Goal: Transaction & Acquisition: Purchase product/service

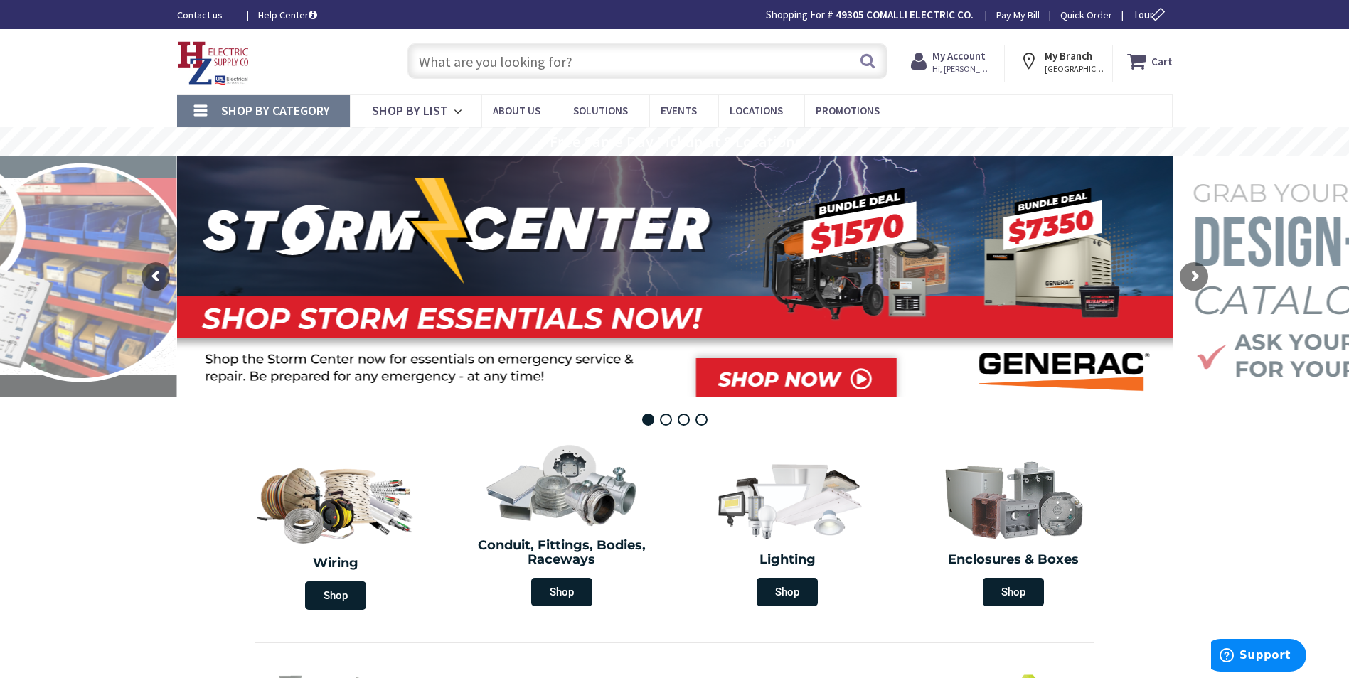
click at [464, 65] on input "text" at bounding box center [647, 61] width 480 height 36
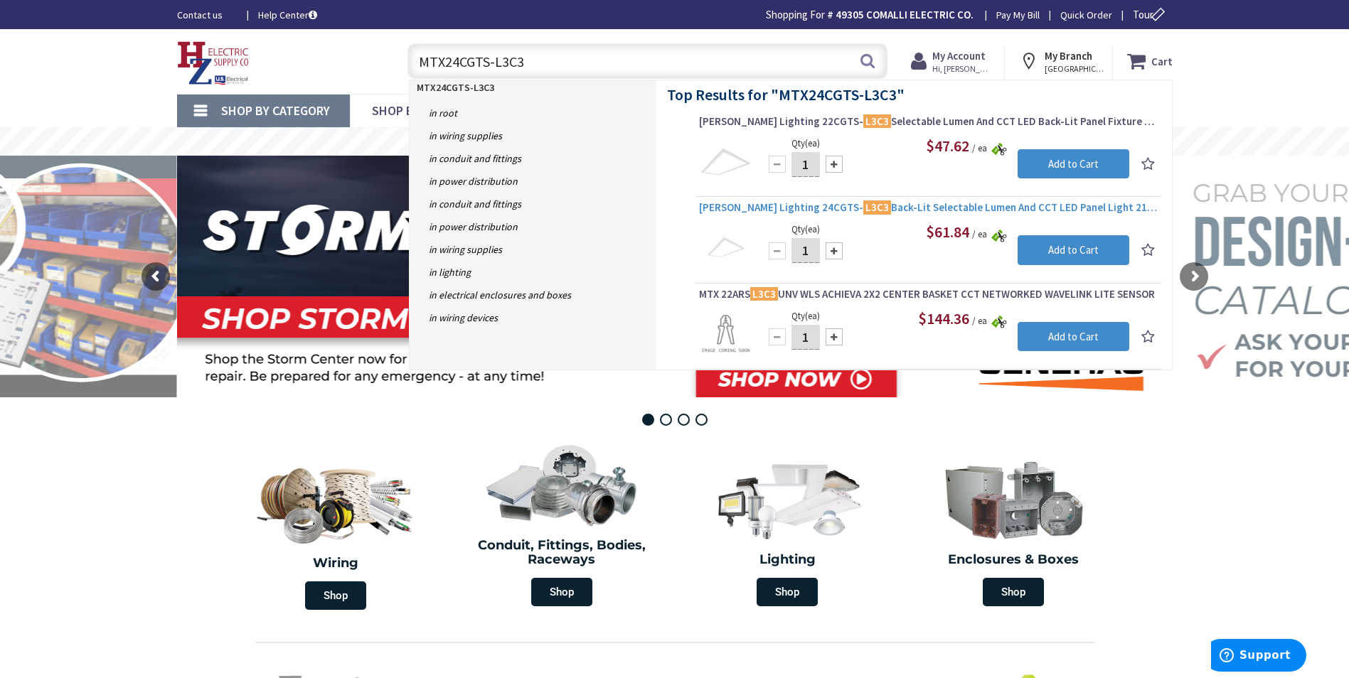
type input "MTX24CGTS-L3C3"
click at [865, 208] on span "Cooper Lighting 24CGTS- L3C3 Back-Lit Selectable Lumen And CCT LED Panel Light …" at bounding box center [928, 208] width 459 height 14
